Goal: Entertainment & Leisure: Consume media (video, audio)

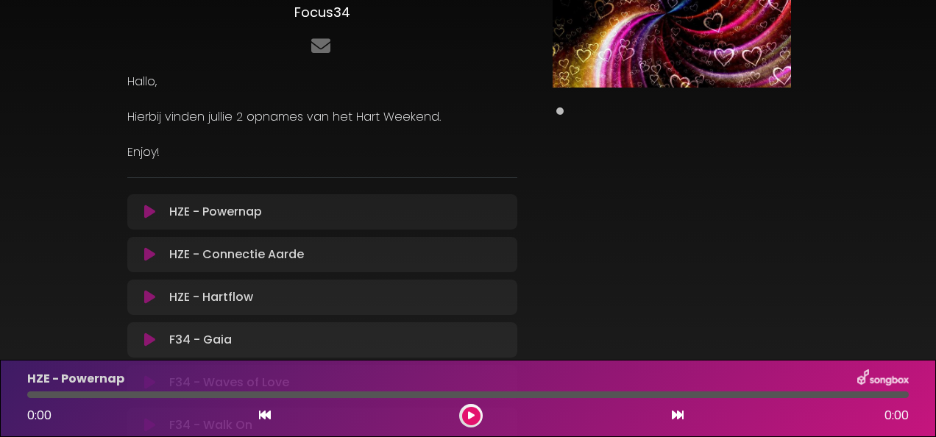
scroll to position [147, 0]
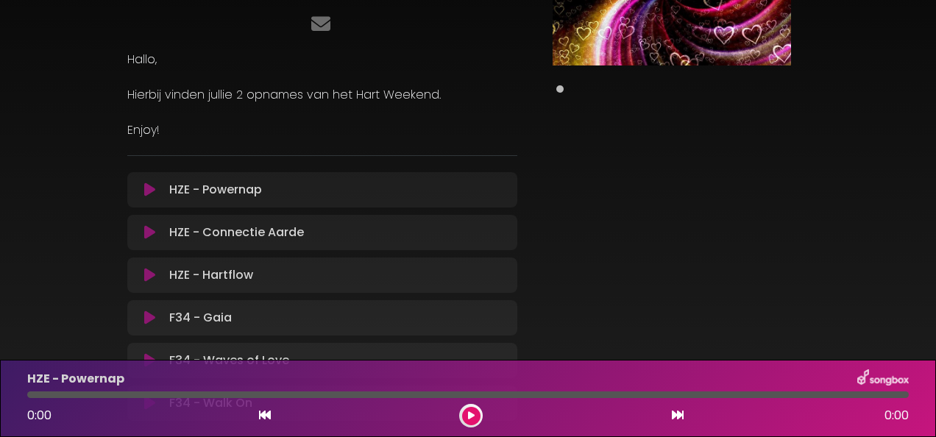
click at [153, 188] on icon at bounding box center [149, 189] width 11 height 15
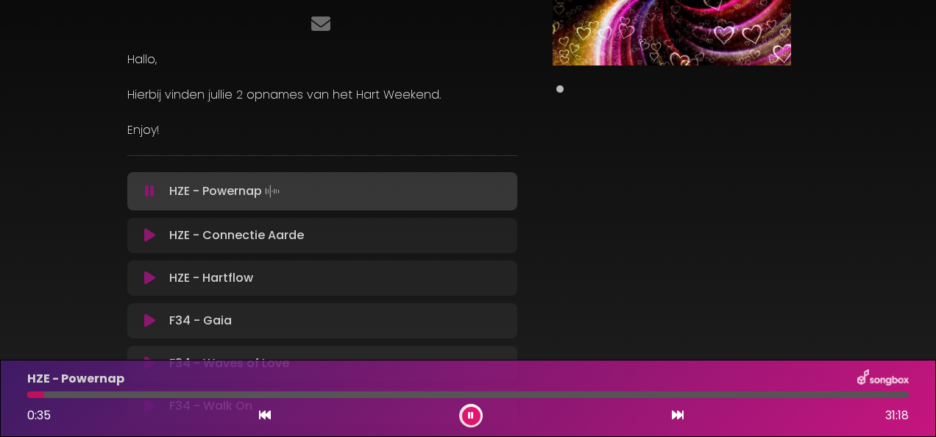
click at [653, 319] on div "Pause Play % buffered" at bounding box center [671, 168] width 291 height 525
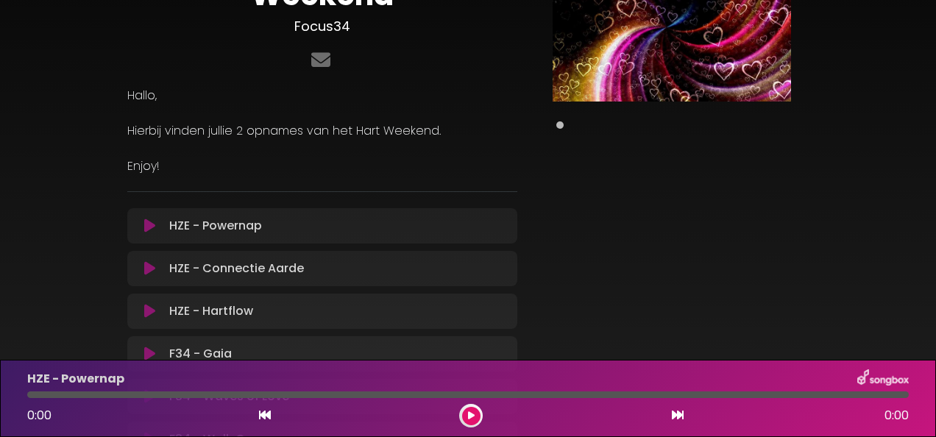
scroll to position [147, 0]
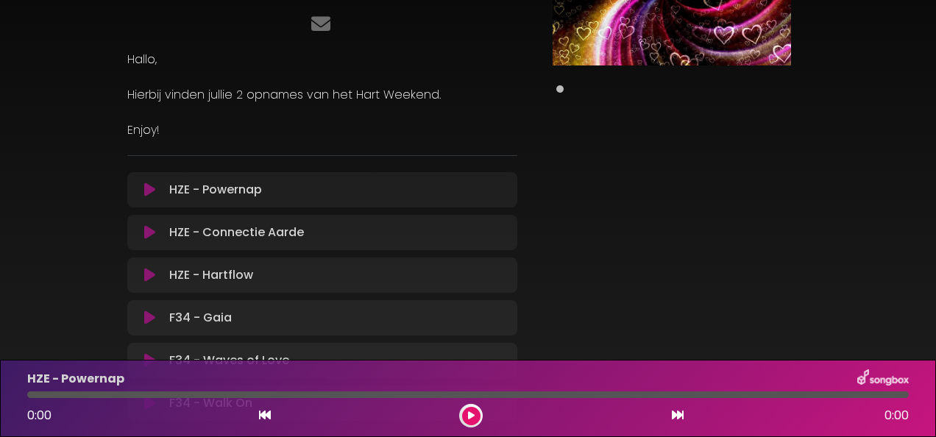
click at [469, 413] on icon at bounding box center [471, 415] width 7 height 9
